Goal: Task Accomplishment & Management: Complete application form

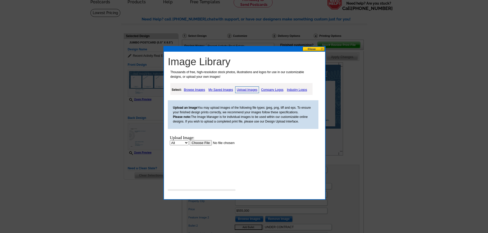
click at [312, 49] on button at bounding box center [313, 49] width 23 height 5
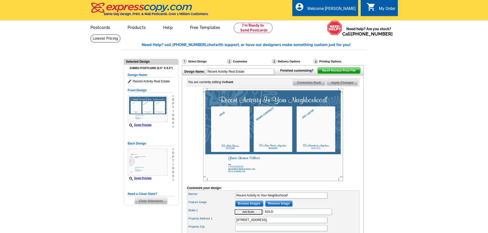
click at [236, 141] on img at bounding box center [273, 134] width 140 height 93
click at [248, 207] on input "Browse Images" at bounding box center [249, 204] width 28 height 6
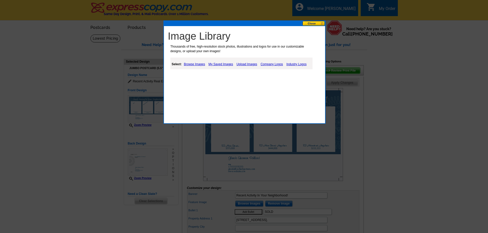
click at [219, 65] on link "My Saved Images" at bounding box center [220, 64] width 27 height 6
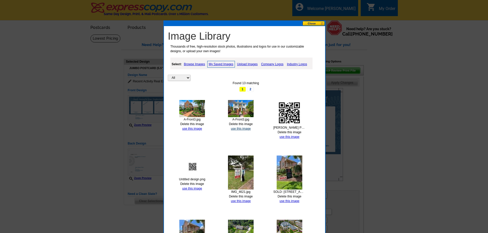
click at [238, 129] on link "use this image" at bounding box center [241, 129] width 20 height 4
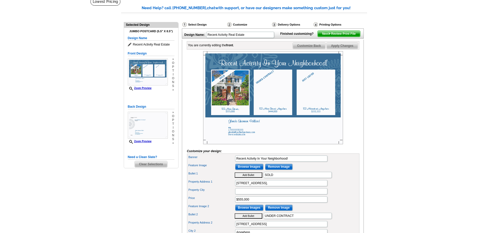
scroll to position [51, 0]
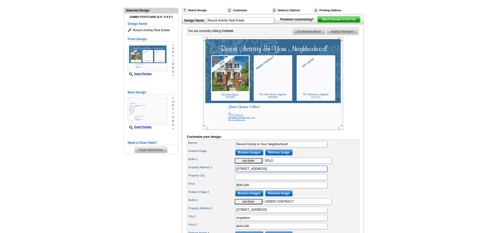
drag, startPoint x: 270, startPoint y: 177, endPoint x: 213, endPoint y: 178, distance: 56.3
click at [213, 173] on div "Property Address 1 [STREET_ADDRESS]," at bounding box center [273, 169] width 170 height 8
type input "3050 [PERSON_NAME]"
type input "Baton Rouge"
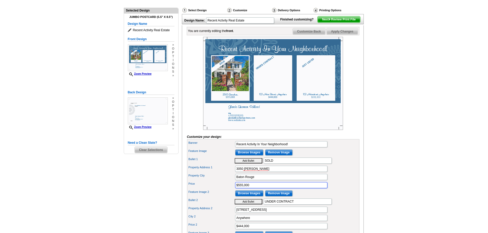
click at [248, 188] on input "$555,000" at bounding box center [281, 185] width 92 height 6
drag, startPoint x: 250, startPoint y: 193, endPoint x: 238, endPoint y: 194, distance: 12.3
click at [238, 188] on input "$555,000" at bounding box center [281, 185] width 92 height 6
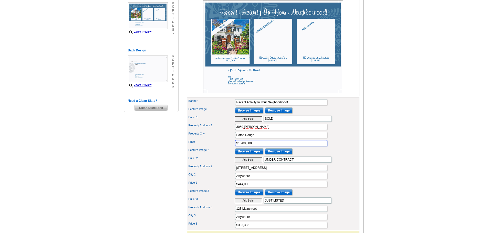
scroll to position [102, 0]
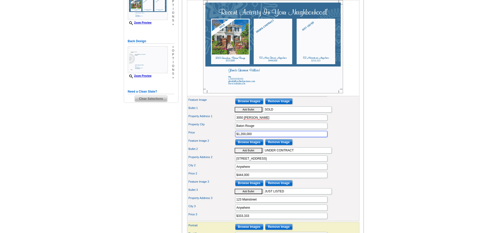
type input "$1,200,000"
click at [255, 145] on input "Browse Images" at bounding box center [249, 142] width 28 height 6
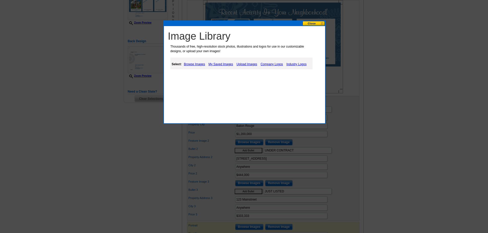
click at [219, 63] on link "My Saved Images" at bounding box center [220, 64] width 27 height 6
click at [224, 64] on link "My Saved Images" at bounding box center [220, 64] width 27 height 6
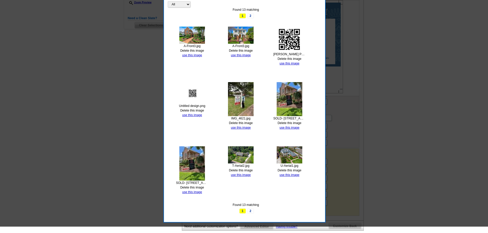
scroll to position [205, 0]
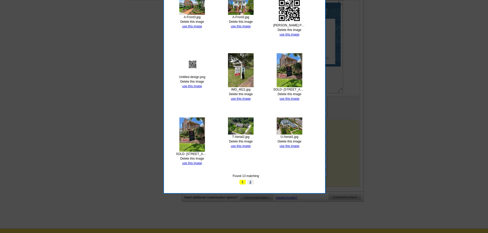
click at [251, 182] on link "2" at bounding box center [250, 182] width 7 height 5
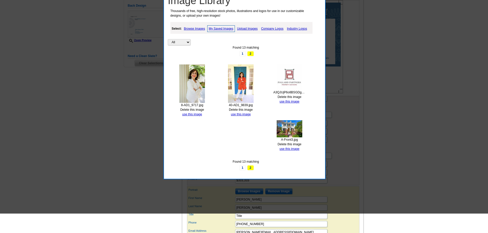
scroll to position [179, 0]
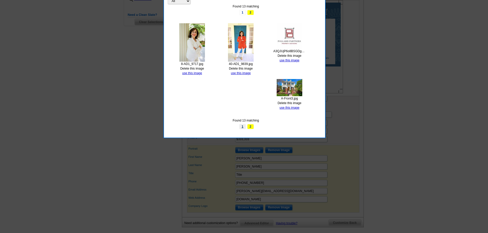
click at [243, 127] on link "1" at bounding box center [242, 126] width 7 height 5
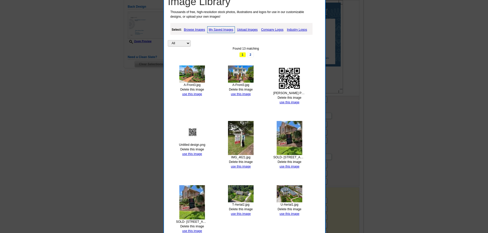
scroll to position [128, 0]
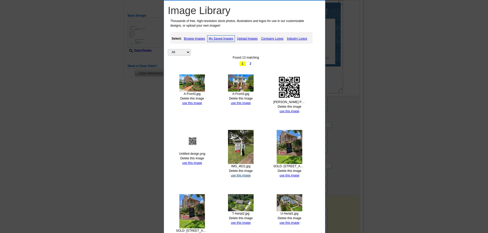
click at [239, 175] on link "use this image" at bounding box center [241, 176] width 20 height 4
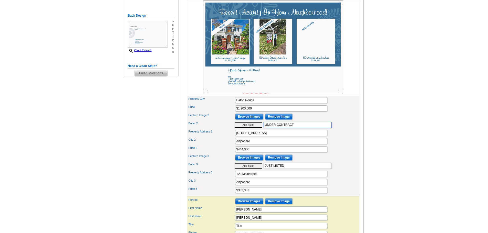
drag, startPoint x: 297, startPoint y: 133, endPoint x: 257, endPoint y: 135, distance: 40.5
click at [257, 129] on div "Bullet 2 Add Bullet UNDER CONTRACT" at bounding box center [273, 125] width 170 height 8
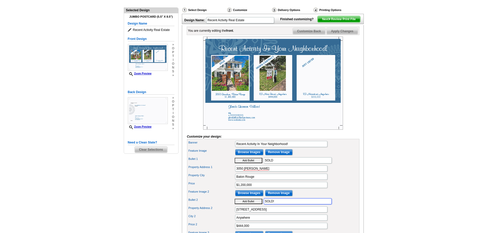
scroll to position [51, 0]
type input "SOLD!"
click at [277, 164] on input "SOLD" at bounding box center [297, 161] width 68 height 6
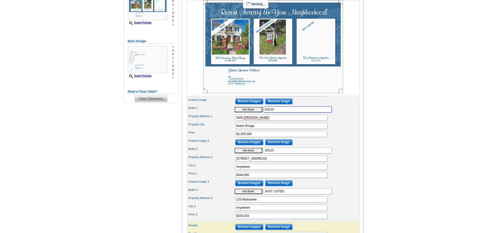
scroll to position [128, 0]
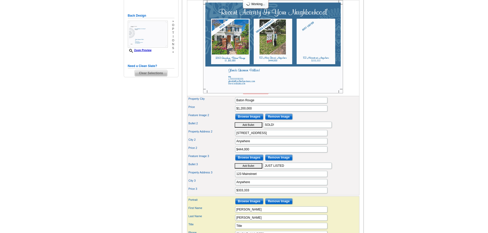
type input "SOLD!"
click at [259, 136] on input "[STREET_ADDRESS]" at bounding box center [281, 133] width 92 height 6
drag, startPoint x: 259, startPoint y: 142, endPoint x: 224, endPoint y: 145, distance: 35.5
click at [224, 137] on div "Property Address 2 [STREET_ADDRESS]" at bounding box center [273, 133] width 170 height 8
type input "3025 [PERSON_NAME]"
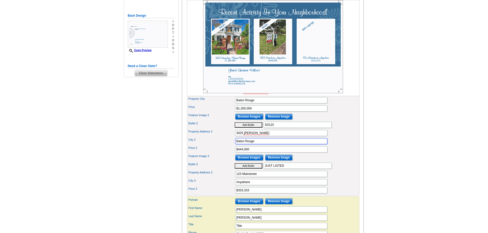
type input "Baton Rouge"
drag, startPoint x: 253, startPoint y: 158, endPoint x: 235, endPoint y: 158, distance: 18.2
click at [235, 154] on div "Price 2 $444,000" at bounding box center [273, 149] width 170 height 8
click at [250, 153] on input "$444,000" at bounding box center [281, 149] width 92 height 6
drag, startPoint x: 250, startPoint y: 157, endPoint x: 237, endPoint y: 160, distance: 13.1
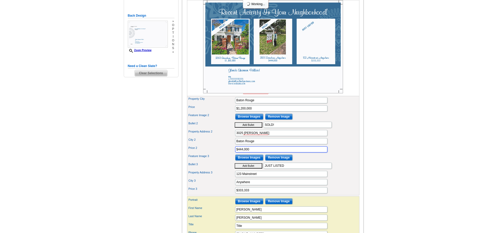
click at [237, 153] on input "$444,000" at bounding box center [281, 149] width 92 height 6
type input "$715000"
click at [256, 161] on input "Browse Images" at bounding box center [249, 158] width 28 height 6
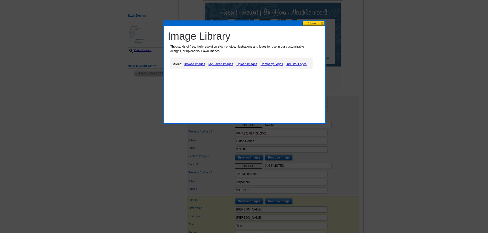
click at [220, 65] on link "My Saved Images" at bounding box center [220, 64] width 27 height 6
click at [221, 64] on link "My Saved Images" at bounding box center [220, 64] width 27 height 6
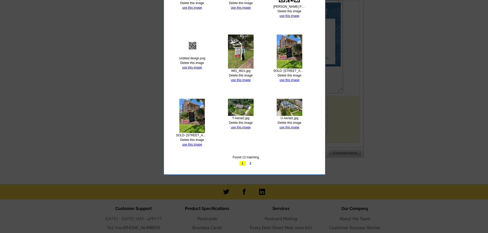
scroll to position [256, 0]
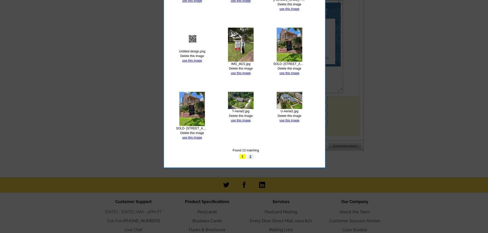
click at [250, 156] on link "2" at bounding box center [250, 156] width 7 height 5
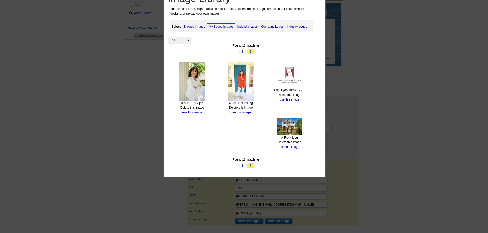
scroll to position [154, 0]
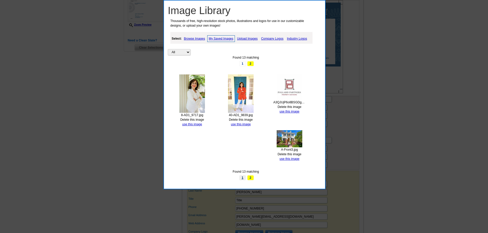
click at [242, 179] on link "1" at bounding box center [242, 177] width 7 height 5
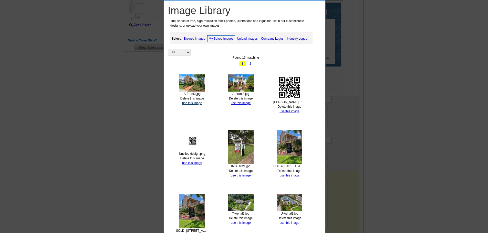
click at [190, 102] on link "use this image" at bounding box center [192, 103] width 20 height 4
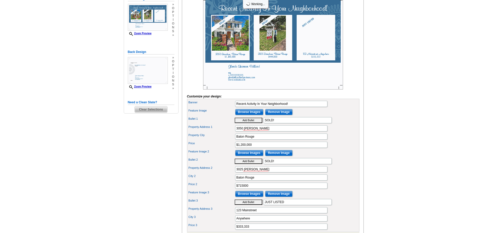
scroll to position [102, 0]
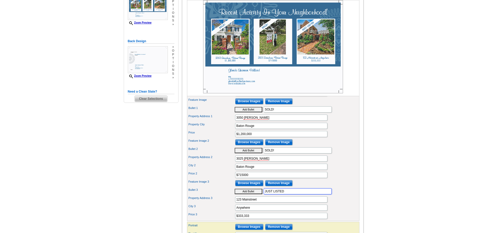
drag, startPoint x: 288, startPoint y: 199, endPoint x: 254, endPoint y: 199, distance: 34.6
click at [254, 196] on div "Bullet 3 Add Bullet JUST LISTED" at bounding box center [273, 191] width 170 height 8
type input "SOLD!"
click at [259, 203] on input "123 Mainstreet" at bounding box center [281, 200] width 92 height 6
type input "1"
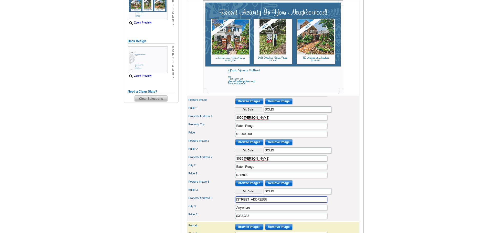
type input "[STREET_ADDRESS]"
type input "Baton Rouge, [GEOGRAPHIC_DATA]"
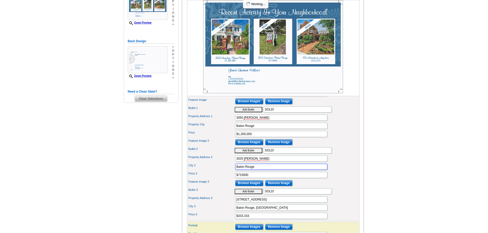
click at [258, 170] on input "Baton Rouge" at bounding box center [281, 167] width 92 height 6
type input "Baton Rouge, [GEOGRAPHIC_DATA]"
click at [262, 129] on input "Baton Rouge" at bounding box center [281, 126] width 92 height 6
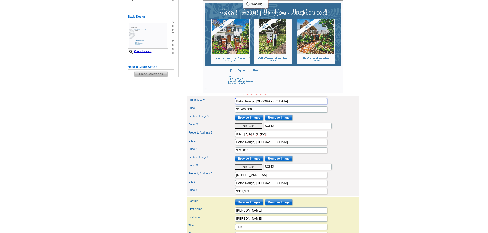
scroll to position [128, 0]
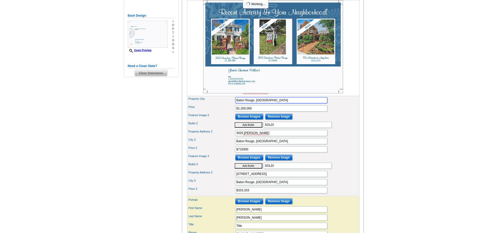
type input "Baton Rouge, [GEOGRAPHIC_DATA]"
drag, startPoint x: 251, startPoint y: 199, endPoint x: 237, endPoint y: 199, distance: 13.3
click at [237, 194] on input "$333,333" at bounding box center [281, 190] width 92 height 6
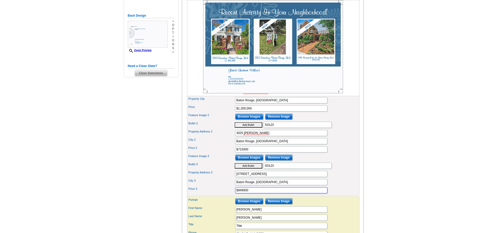
type input "$949000"
click at [372, 197] on main "Need Help? call [PHONE_NUMBER], chat with support, or have our designers make s…" at bounding box center [244, 105] width 488 height 399
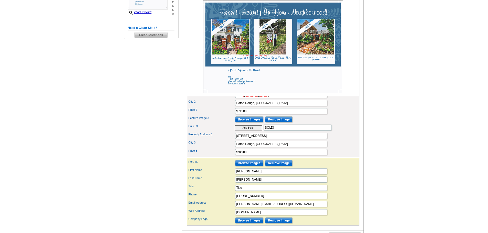
scroll to position [179, 0]
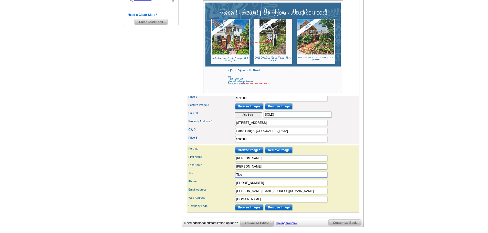
click at [255, 178] on input "Title" at bounding box center [281, 175] width 92 height 6
type input "T"
type input "Realtor"
drag, startPoint x: 259, startPoint y: 193, endPoint x: 238, endPoint y: 194, distance: 21.3
click at [238, 186] on input "[PHONE_NUMBER]" at bounding box center [281, 183] width 92 height 6
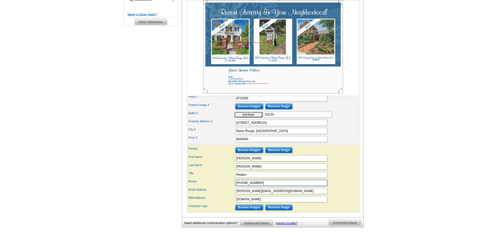
type input "[PHONE_NUMBER]"
drag, startPoint x: 262, startPoint y: 207, endPoint x: 244, endPoint y: 211, distance: 19.0
click at [244, 203] on input "[DOMAIN_NAME]" at bounding box center [281, 199] width 92 height 6
type input "[DOMAIN_NAME]"
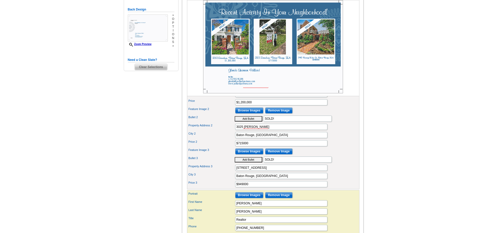
scroll to position [154, 0]
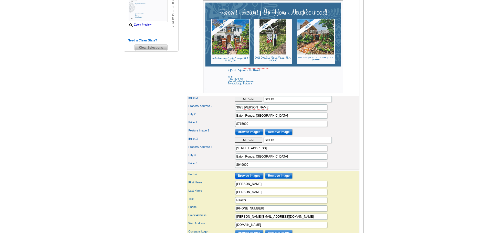
click at [256, 179] on input "Browse Images" at bounding box center [249, 176] width 28 height 6
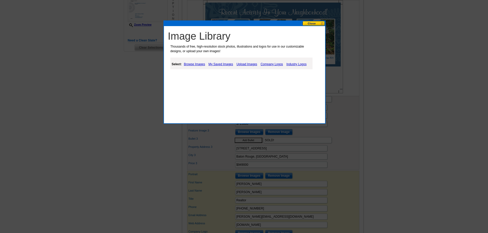
click at [223, 64] on link "My Saved Images" at bounding box center [220, 64] width 27 height 6
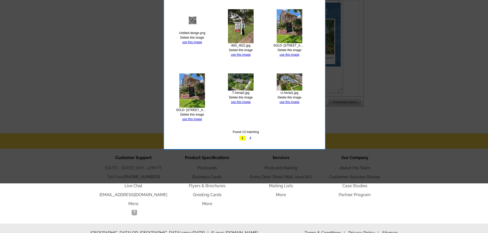
scroll to position [319, 0]
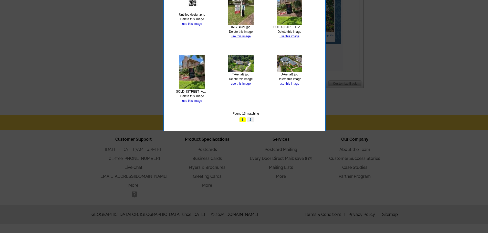
click at [250, 120] on link "2" at bounding box center [250, 119] width 7 height 5
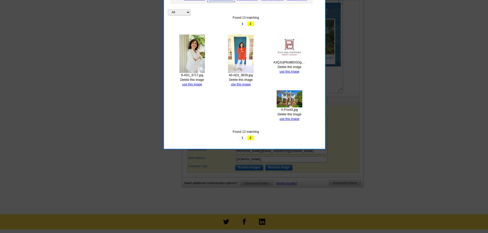
scroll to position [216, 0]
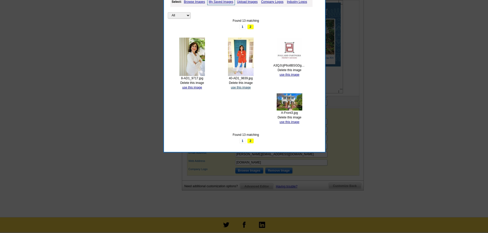
click at [242, 88] on link "use this image" at bounding box center [241, 88] width 20 height 4
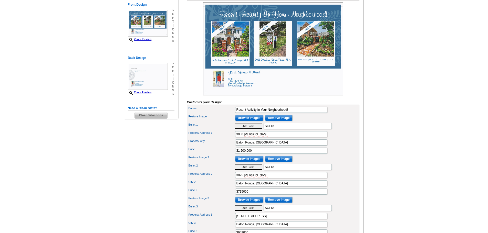
scroll to position [77, 0]
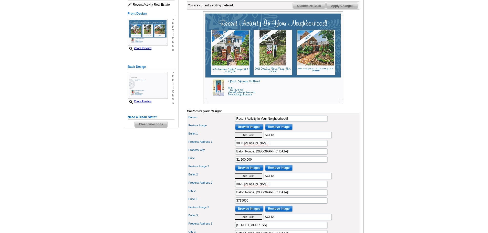
click at [315, 9] on span "Customize Back" at bounding box center [309, 6] width 33 height 6
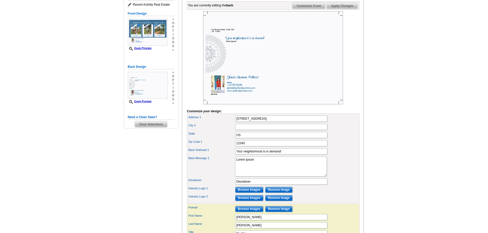
click at [253, 59] on img at bounding box center [273, 57] width 140 height 93
drag, startPoint x: 275, startPoint y: 124, endPoint x: 221, endPoint y: 126, distance: 54.0
click at [221, 123] on div "Address [STREET_ADDRESS]" at bounding box center [273, 119] width 170 height 8
type input "[STREET_ADDRESS]"
type input "Baton Rouge"
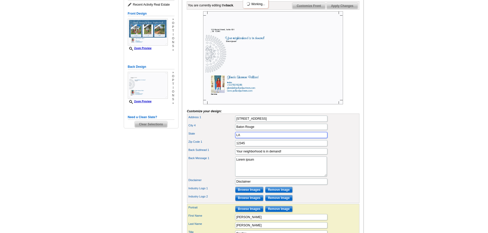
type input "LA"
type input "70806"
click at [213, 156] on div "Back Subhead 1 Your neighborhood is in demand!" at bounding box center [273, 151] width 170 height 8
drag, startPoint x: 262, startPoint y: 168, endPoint x: 223, endPoint y: 168, distance: 38.9
click at [223, 168] on div "Back Message 1 Lorem ipsum" at bounding box center [273, 167] width 170 height 22
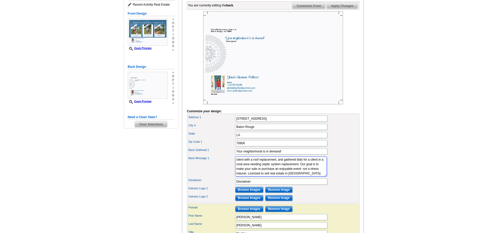
scroll to position [22, 0]
type textarea "[PERSON_NAME] Partners, LLC is a full service real estate brokerage with decade…"
drag, startPoint x: 256, startPoint y: 190, endPoint x: 227, endPoint y: 190, distance: 29.2
click at [227, 186] on div "Disclaimer Disclaimer" at bounding box center [273, 182] width 170 height 8
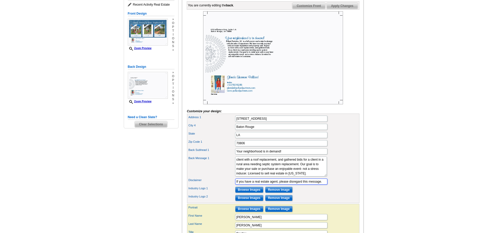
type input "If you have a real estate agent, please disregard this message."
click at [251, 193] on input "Browse Images" at bounding box center [249, 190] width 28 height 6
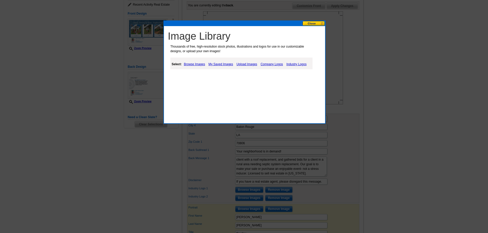
click at [268, 63] on link "Company Logos" at bounding box center [271, 64] width 25 height 6
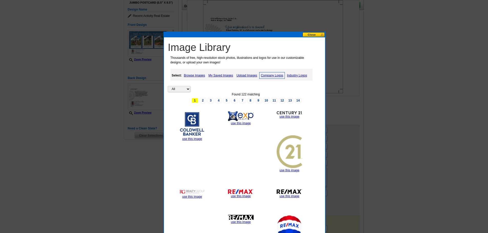
scroll to position [51, 0]
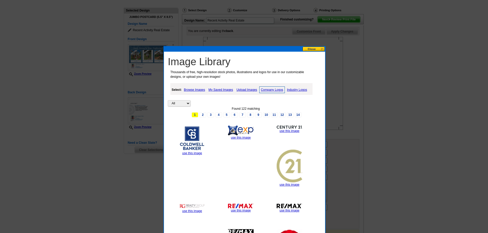
click at [298, 90] on link "Industry Logos" at bounding box center [296, 90] width 23 height 6
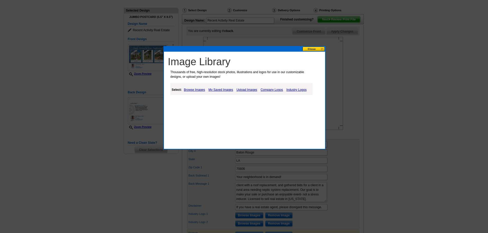
click at [301, 90] on link "Industry Logos" at bounding box center [296, 90] width 23 height 6
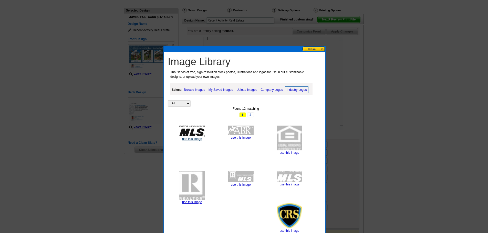
click at [192, 140] on link "use this image" at bounding box center [192, 139] width 20 height 4
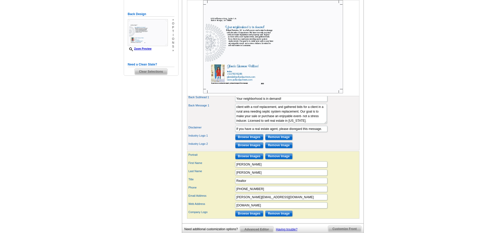
scroll to position [154, 0]
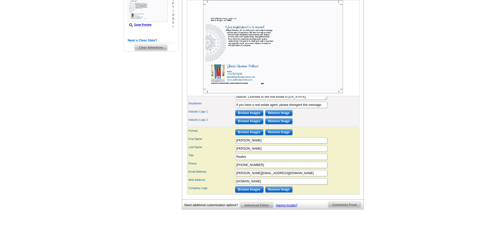
click at [253, 193] on input "Browse Images" at bounding box center [249, 190] width 28 height 6
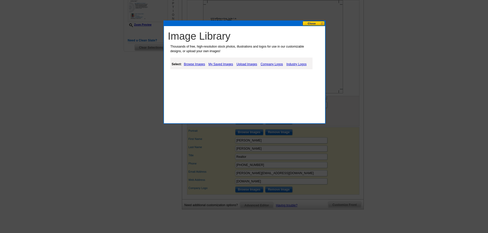
click at [223, 65] on link "My Saved Images" at bounding box center [220, 64] width 27 height 6
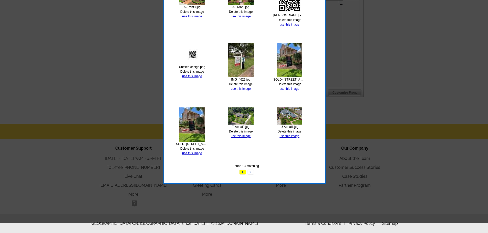
scroll to position [275, 0]
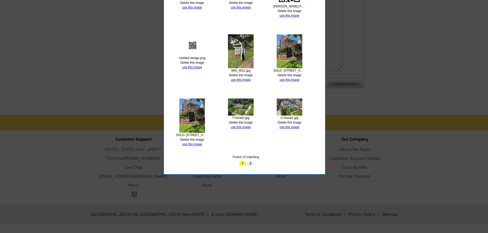
click at [248, 163] on link "2" at bounding box center [250, 163] width 7 height 5
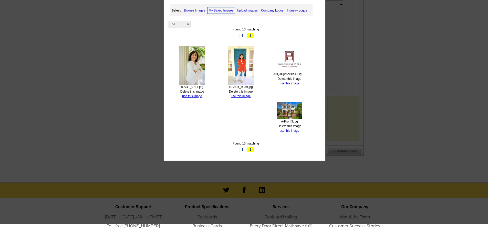
scroll to position [198, 0]
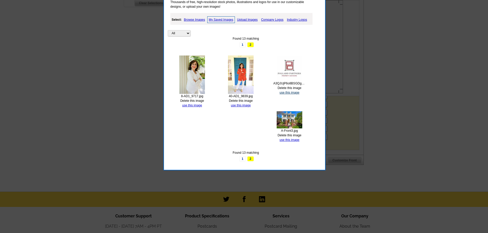
click at [287, 93] on link "use this image" at bounding box center [289, 93] width 20 height 4
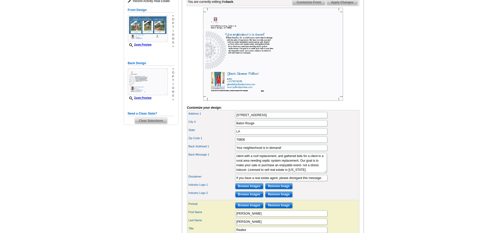
scroll to position [77, 0]
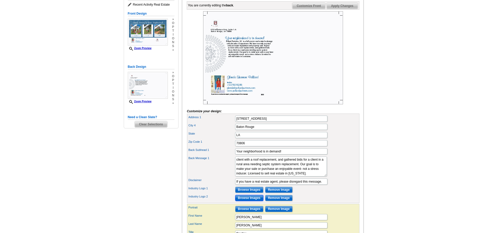
click at [256, 201] on input "Browse Images" at bounding box center [249, 198] width 28 height 6
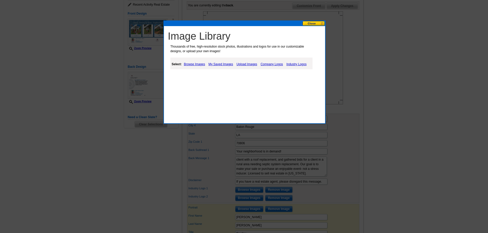
click at [218, 63] on link "My Saved Images" at bounding box center [220, 64] width 27 height 6
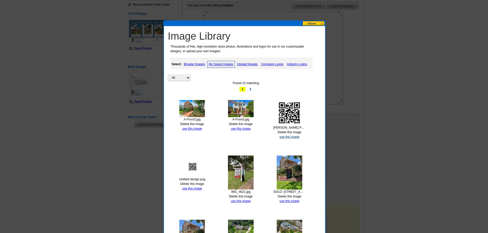
click at [290, 135] on link "use this image" at bounding box center [289, 137] width 20 height 4
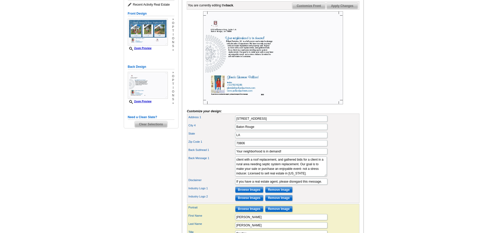
scroll to position [0, 0]
